Goal: Task Accomplishment & Management: Manage account settings

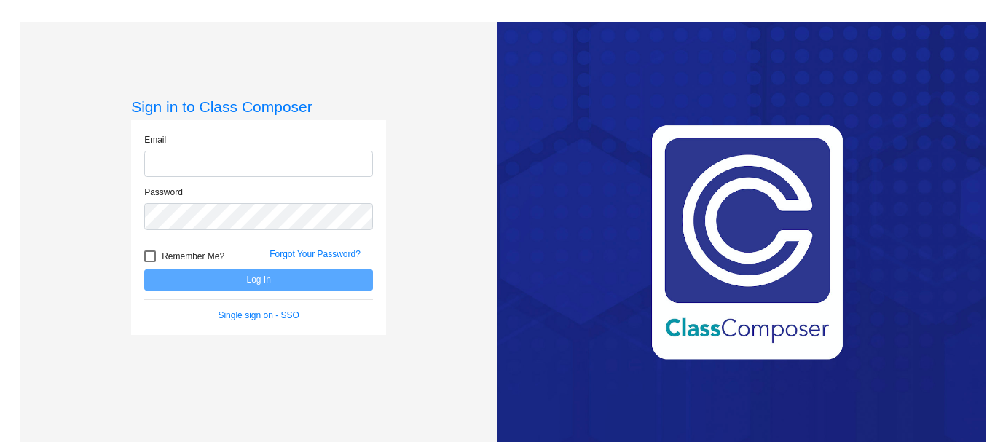
click at [164, 162] on input "email" at bounding box center [258, 164] width 229 height 27
type input "csarbello"
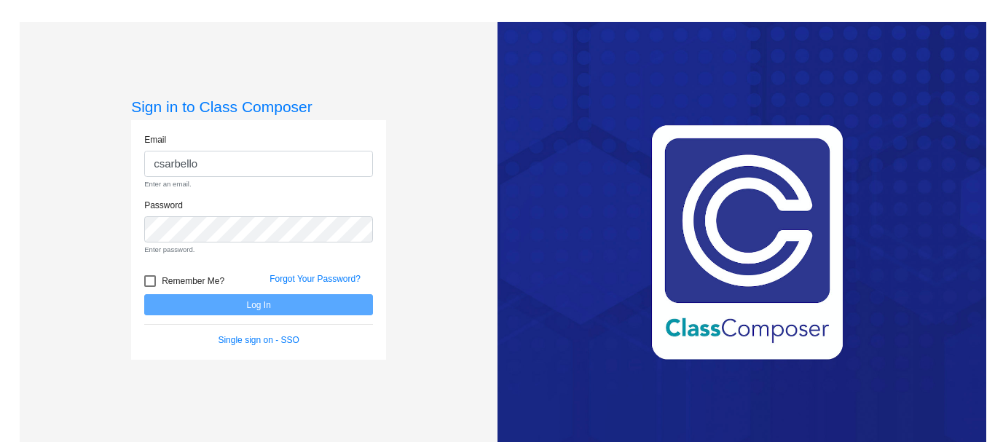
click at [145, 287] on div at bounding box center [150, 281] width 12 height 12
click at [149, 287] on input "Remember Me?" at bounding box center [149, 287] width 1 height 1
checkbox input "true"
click at [209, 157] on input "csarbello" at bounding box center [258, 164] width 229 height 27
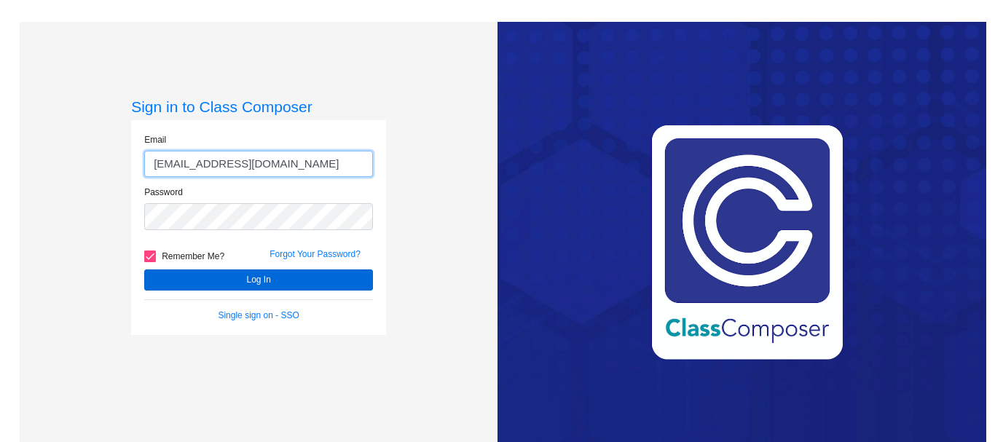
type input "[EMAIL_ADDRESS][DOMAIN_NAME]"
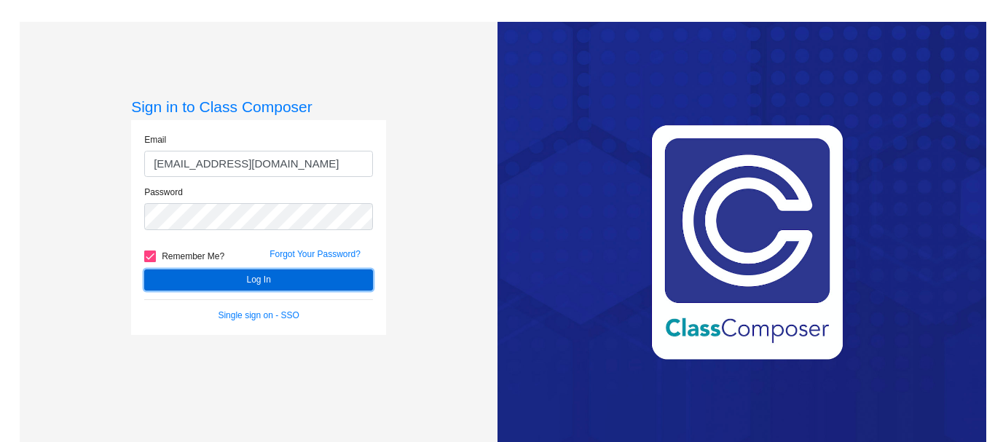
click at [222, 281] on button "Log In" at bounding box center [258, 279] width 229 height 21
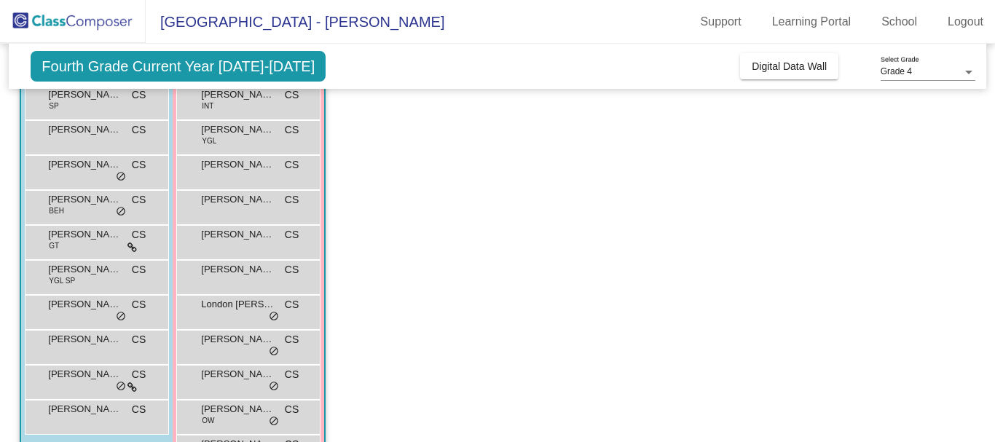
scroll to position [149, 0]
click at [71, 210] on div "[PERSON_NAME] [PERSON_NAME] lock do_not_disturb_alt" at bounding box center [94, 205] width 139 height 30
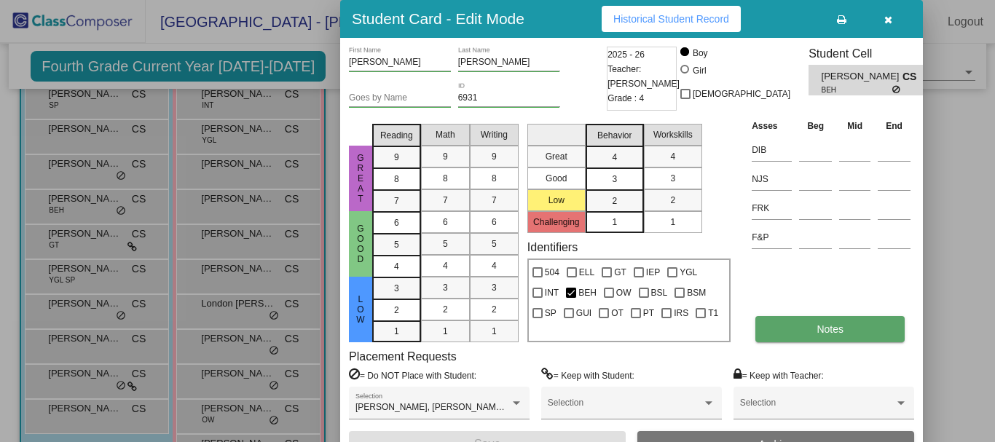
click at [830, 334] on span "Notes" at bounding box center [829, 329] width 27 height 12
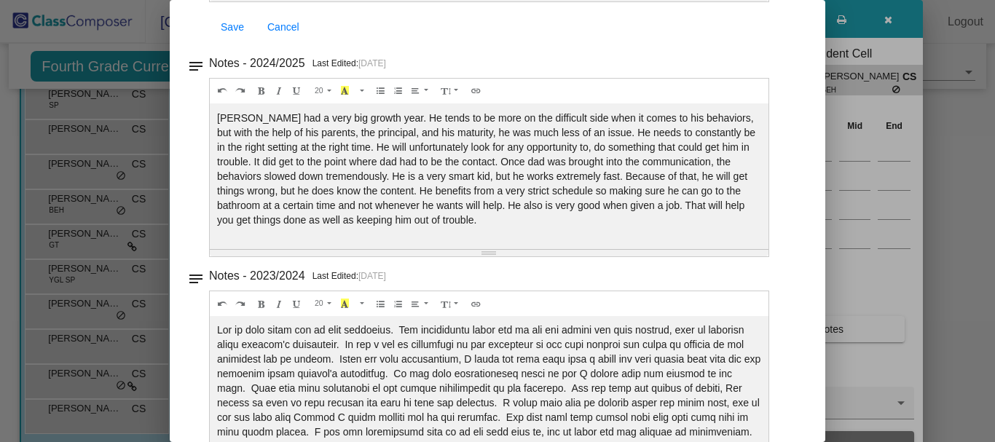
scroll to position [0, 0]
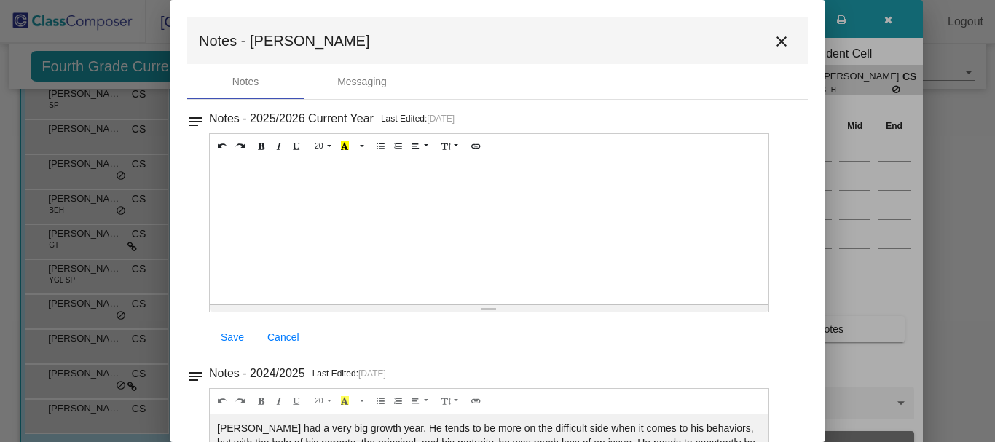
click at [777, 43] on mat-icon "close" at bounding box center [781, 41] width 17 height 17
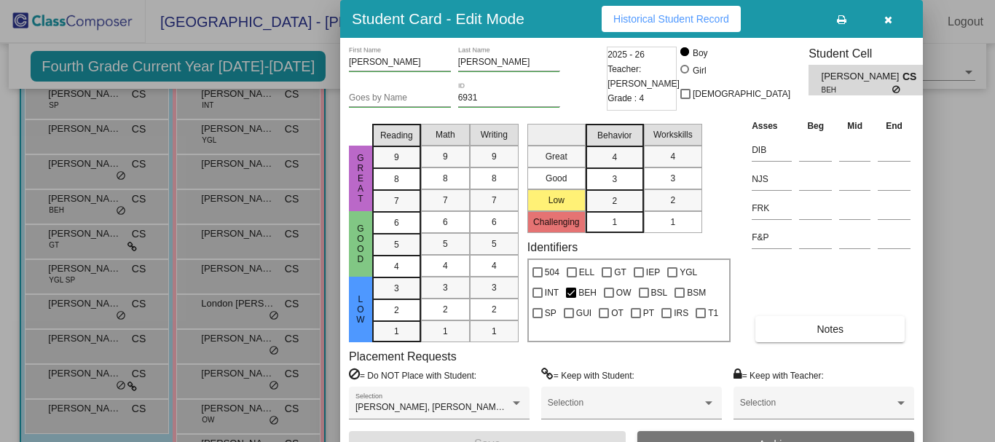
click at [886, 17] on icon "button" at bounding box center [888, 20] width 8 height 10
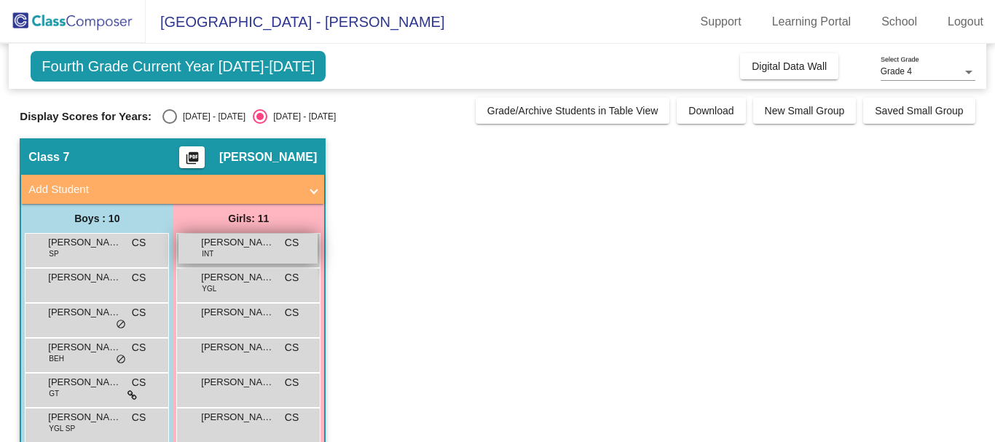
click at [196, 245] on div "[PERSON_NAME] INT CS lock do_not_disturb_alt" at bounding box center [247, 249] width 139 height 30
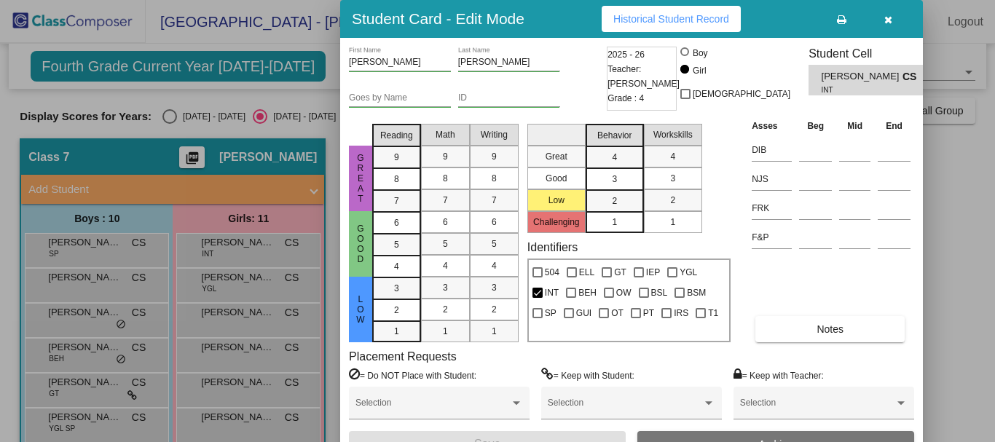
click at [891, 12] on button "button" at bounding box center [887, 19] width 47 height 26
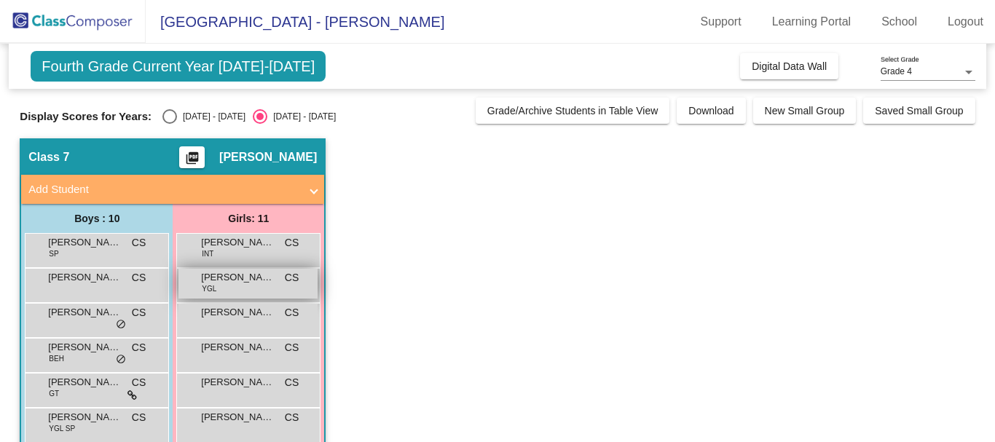
click at [221, 285] on div "[PERSON_NAME] YGL CS lock do_not_disturb_alt" at bounding box center [247, 284] width 139 height 30
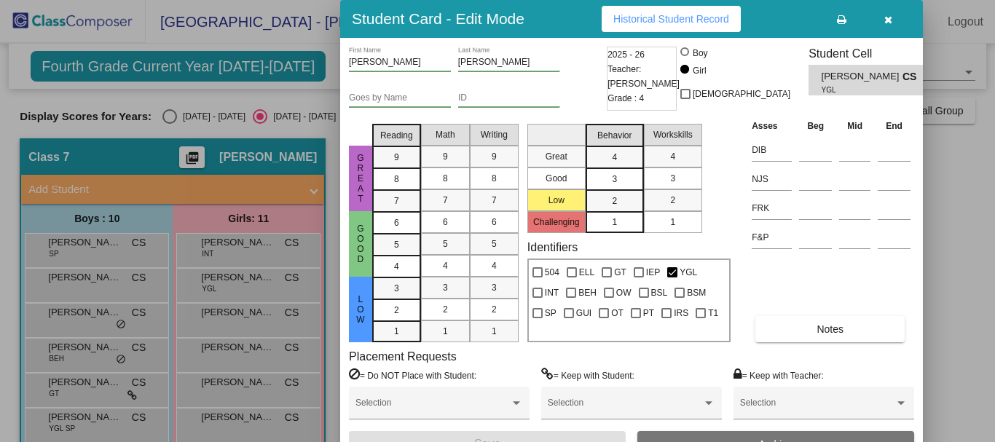
click at [886, 18] on icon "button" at bounding box center [888, 20] width 8 height 10
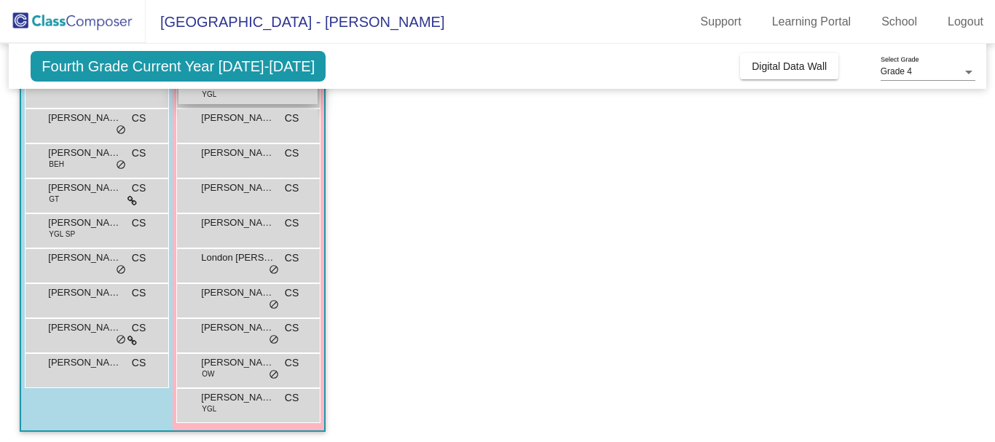
scroll to position [195, 0]
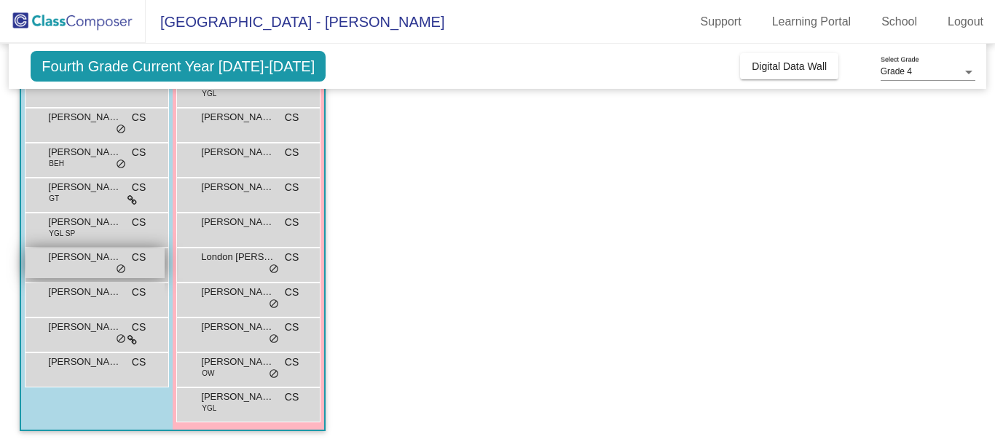
click at [114, 266] on div "[PERSON_NAME] [PERSON_NAME] lock do_not_disturb_alt" at bounding box center [94, 263] width 139 height 30
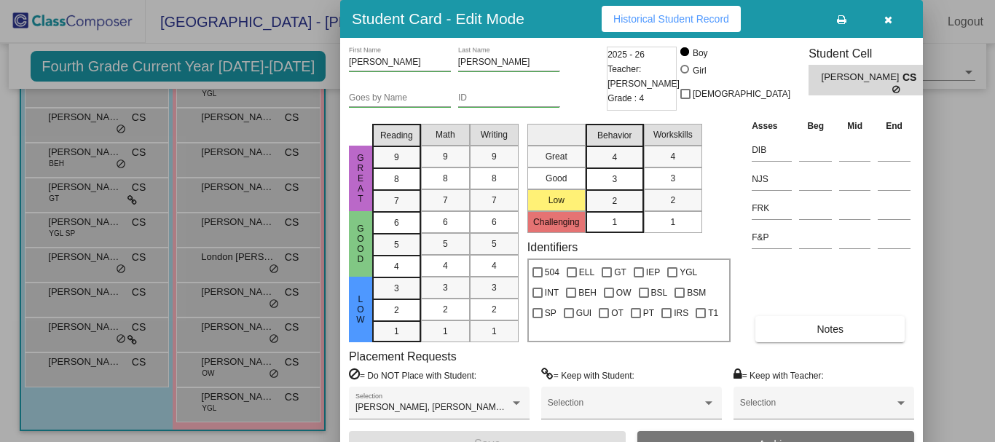
click at [895, 20] on button "button" at bounding box center [887, 19] width 47 height 26
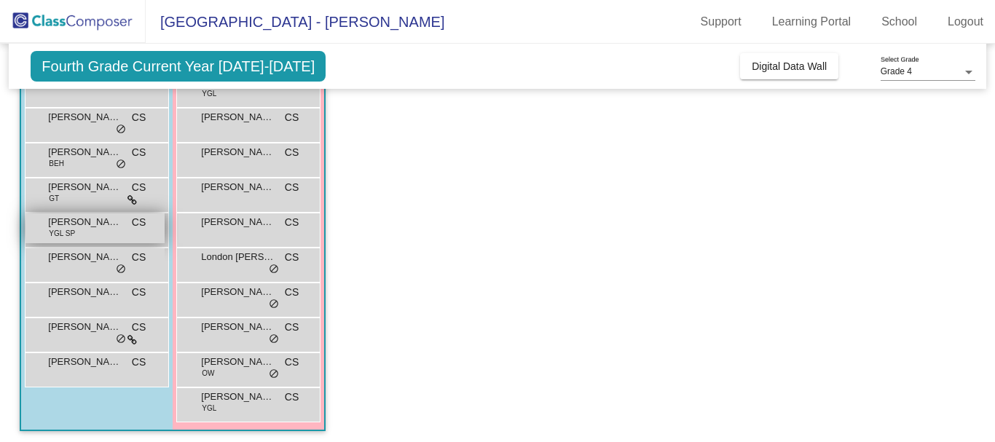
click at [82, 216] on span "[PERSON_NAME]" at bounding box center [84, 222] width 73 height 15
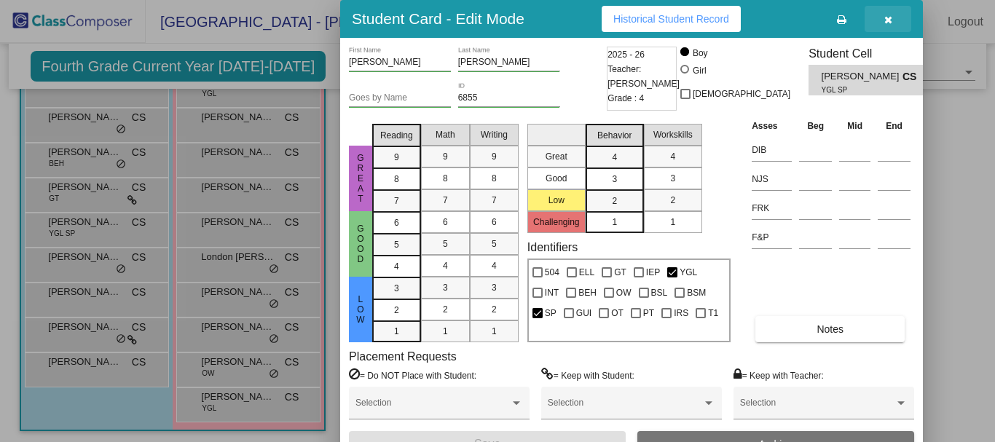
click at [888, 18] on icon "button" at bounding box center [888, 20] width 8 height 10
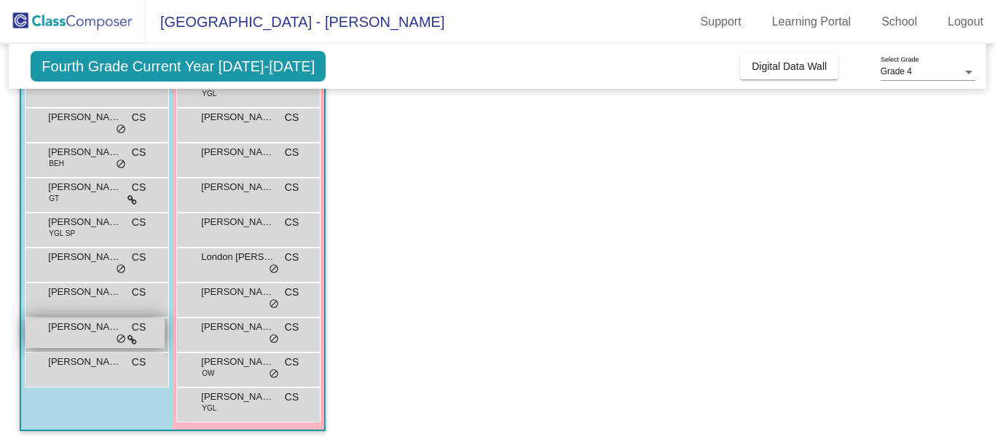
click at [84, 340] on div "[PERSON_NAME] [PERSON_NAME]-[PERSON_NAME] CS lock do_not_disturb_alt" at bounding box center [94, 333] width 139 height 30
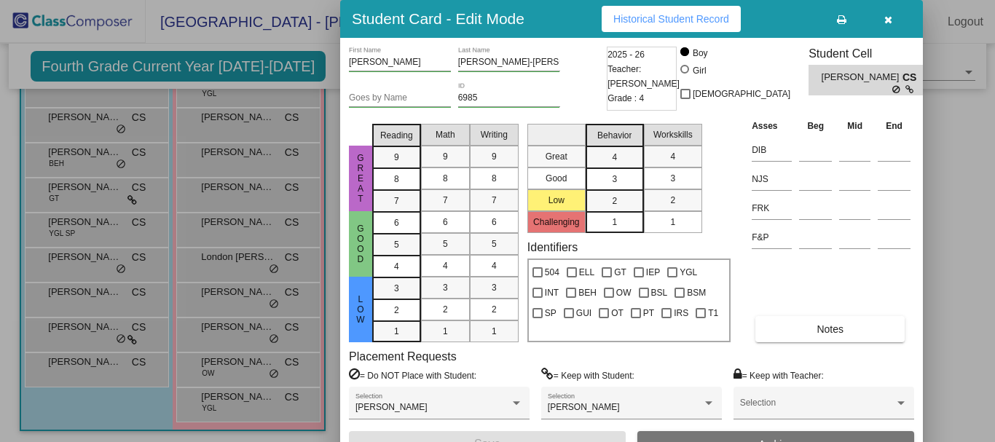
click at [891, 21] on icon "button" at bounding box center [888, 20] width 8 height 10
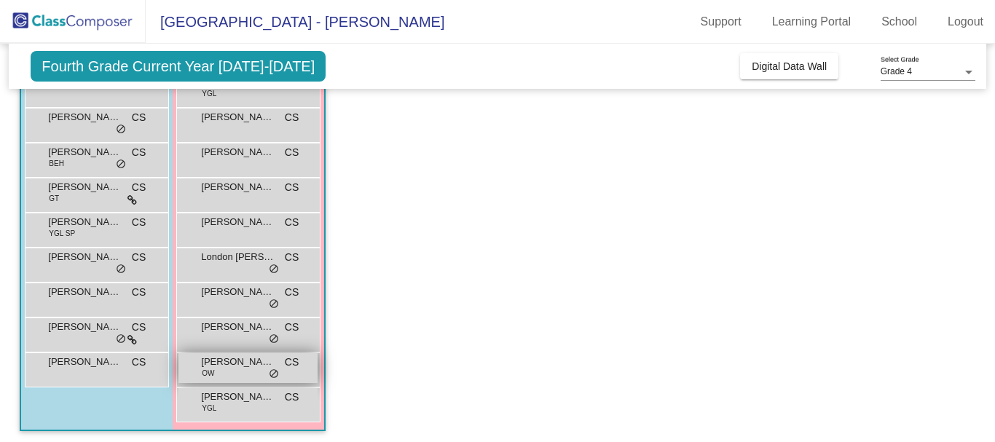
click at [216, 368] on span "[PERSON_NAME]" at bounding box center [237, 362] width 73 height 15
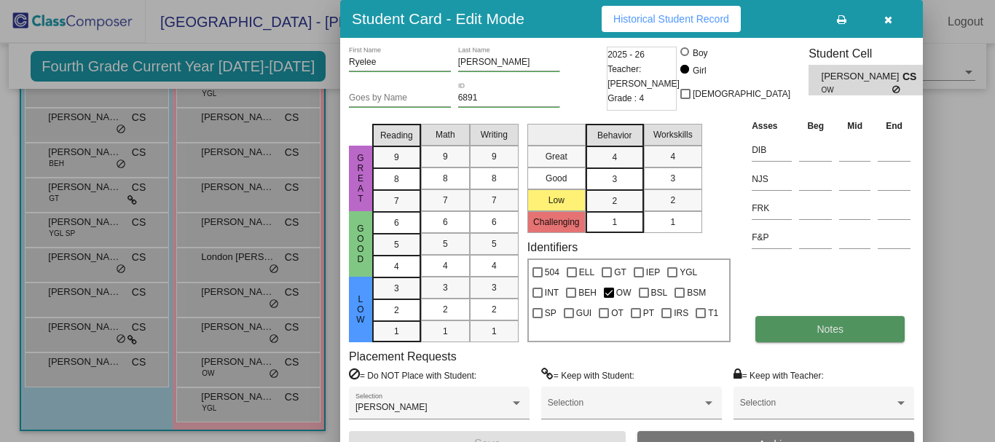
click at [816, 323] on span "Notes" at bounding box center [829, 329] width 27 height 12
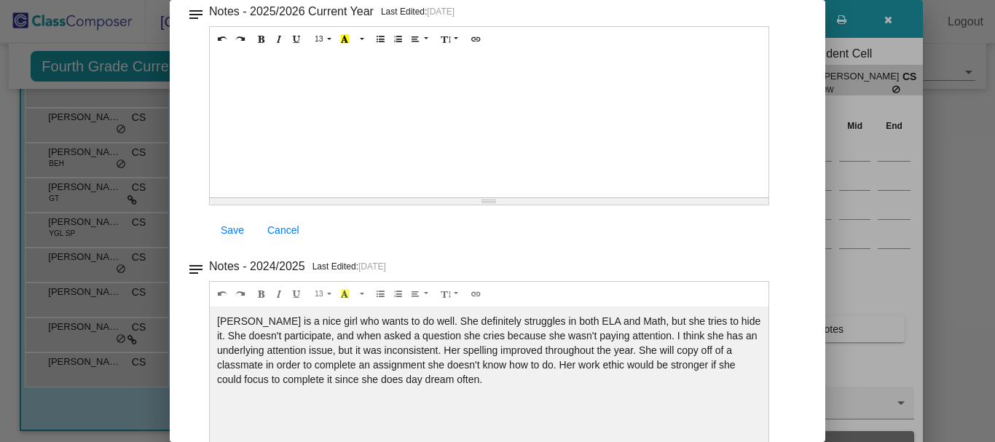
scroll to position [0, 0]
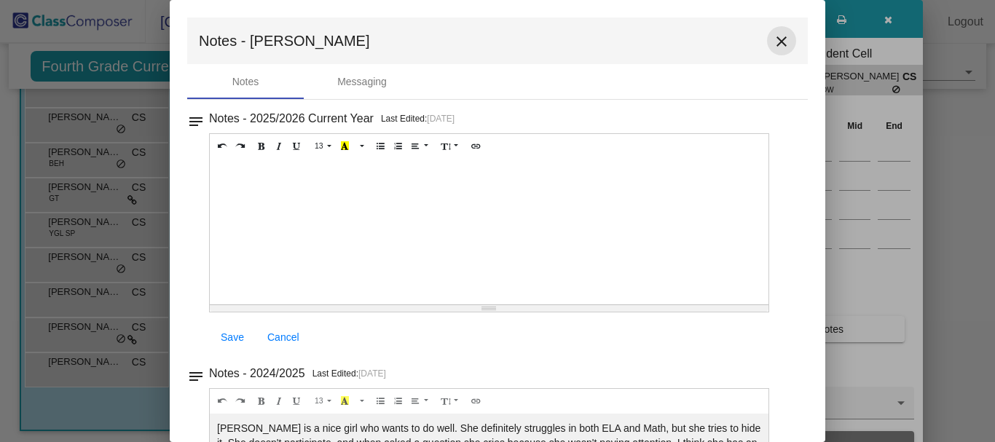
click at [774, 41] on mat-icon "close" at bounding box center [781, 41] width 17 height 17
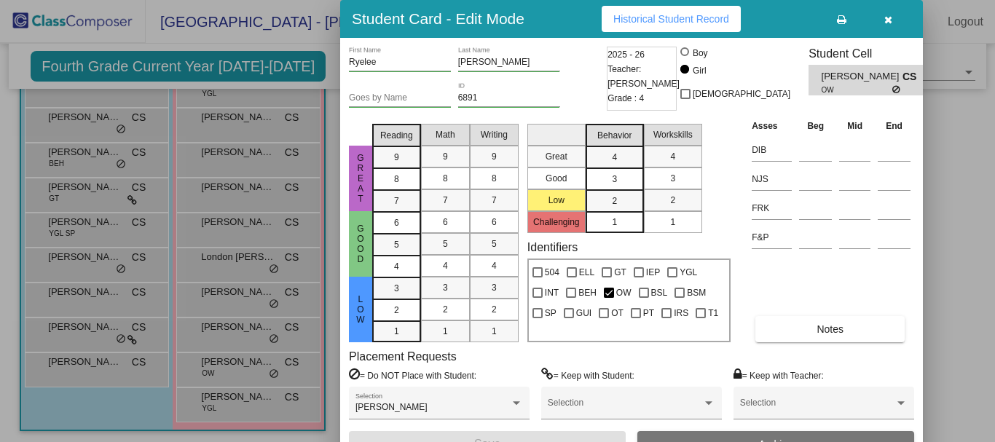
click at [891, 20] on icon "button" at bounding box center [888, 20] width 8 height 10
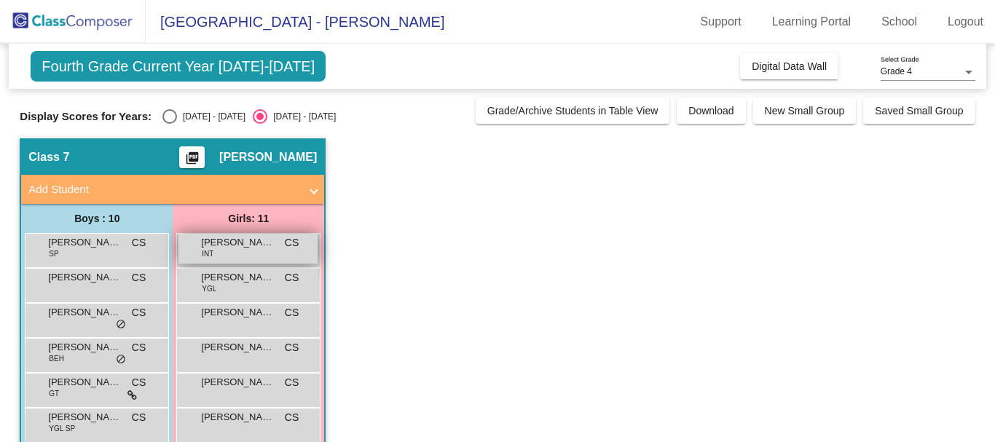
click at [220, 244] on span "[PERSON_NAME]" at bounding box center [237, 242] width 73 height 15
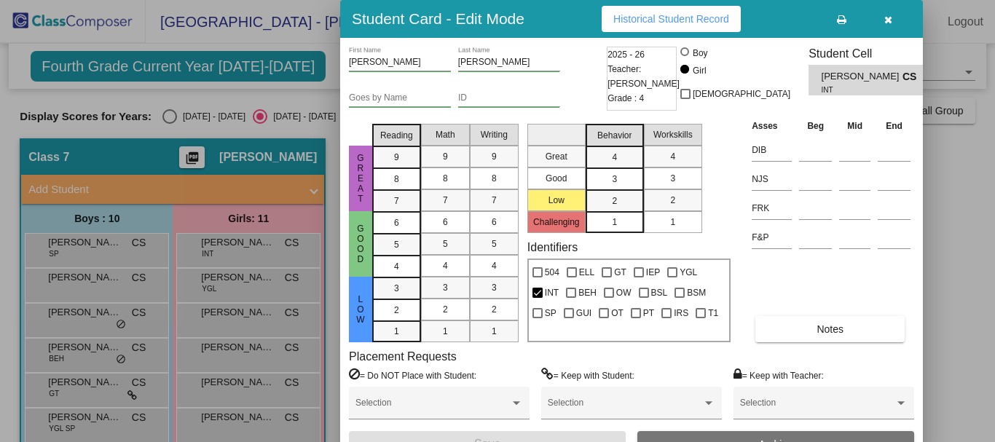
click at [887, 17] on icon "button" at bounding box center [888, 20] width 8 height 10
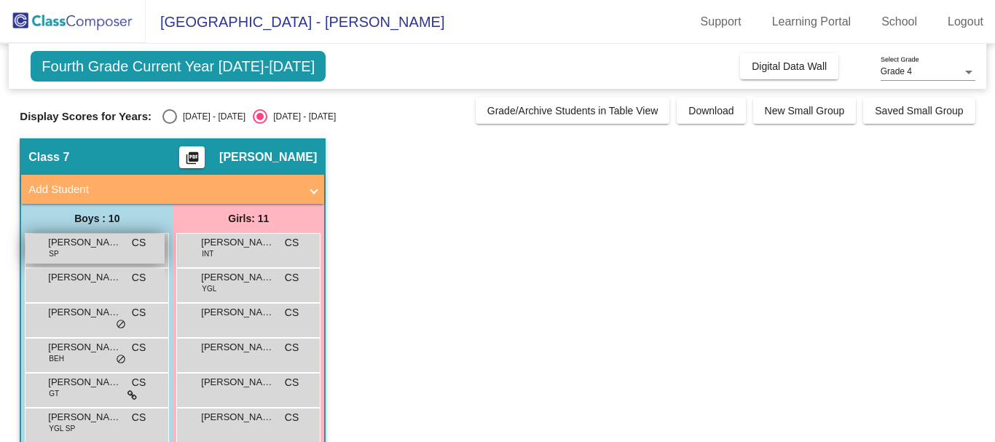
click at [72, 252] on div "[PERSON_NAME] SP CS lock do_not_disturb_alt" at bounding box center [94, 249] width 139 height 30
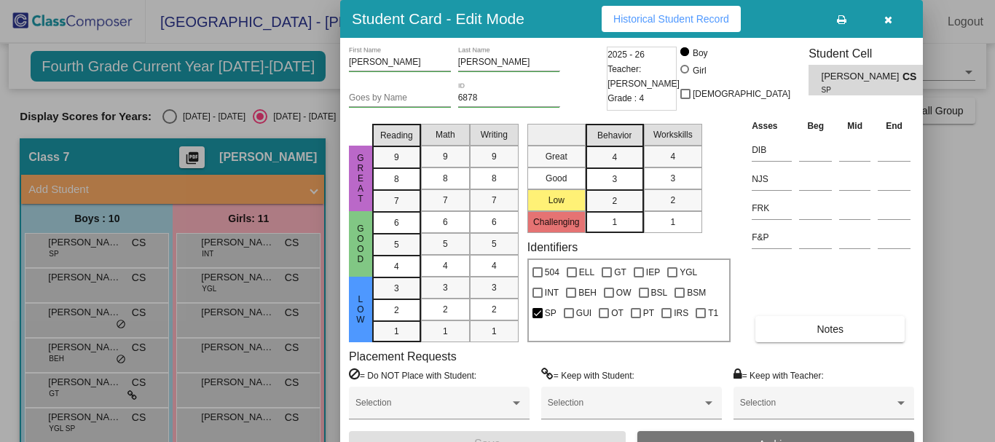
click at [884, 23] on icon "button" at bounding box center [888, 20] width 8 height 10
